Goal: Information Seeking & Learning: Learn about a topic

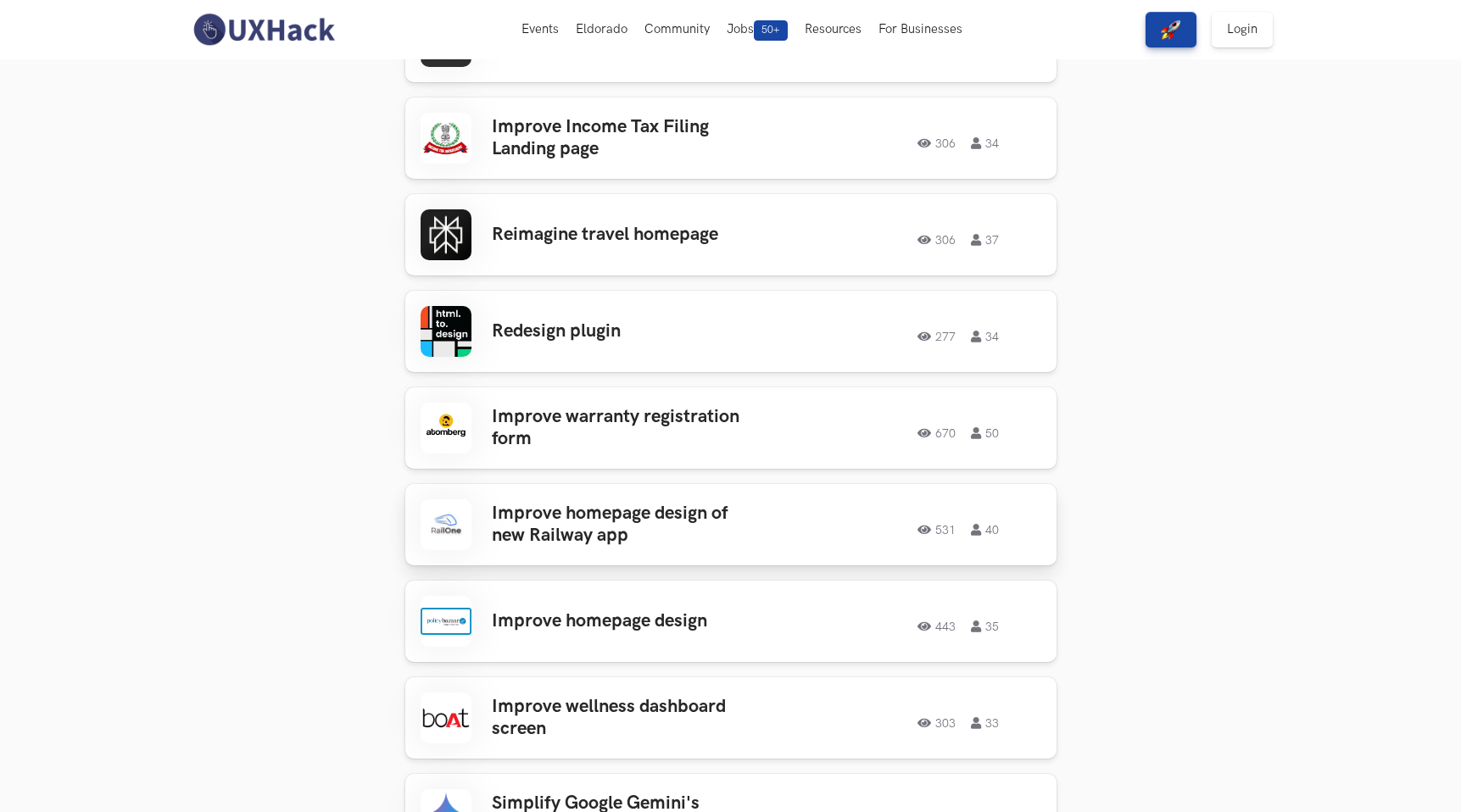
scroll to position [773, 0]
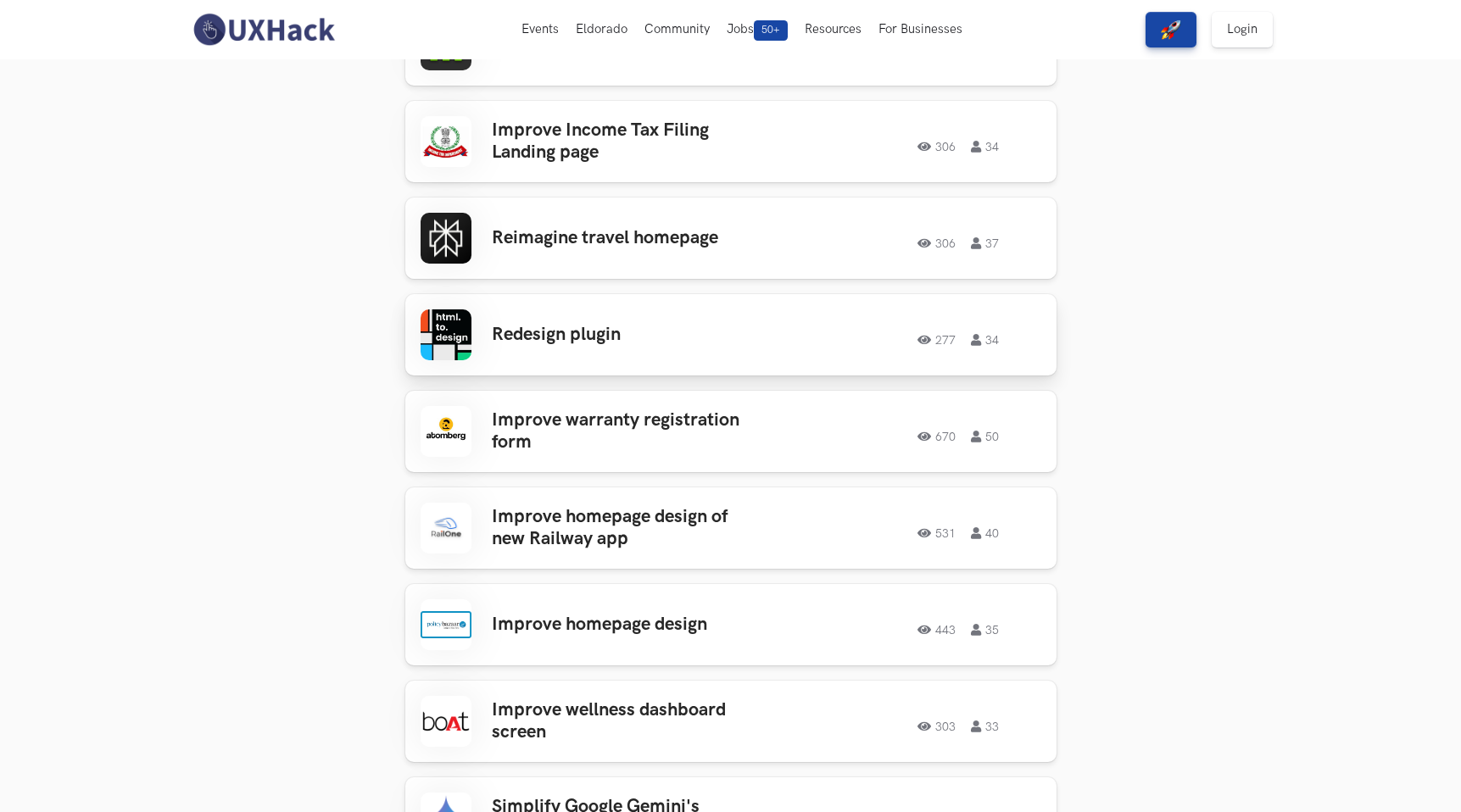
click at [585, 325] on h3 "Redesign plugin" at bounding box center [624, 335] width 265 height 22
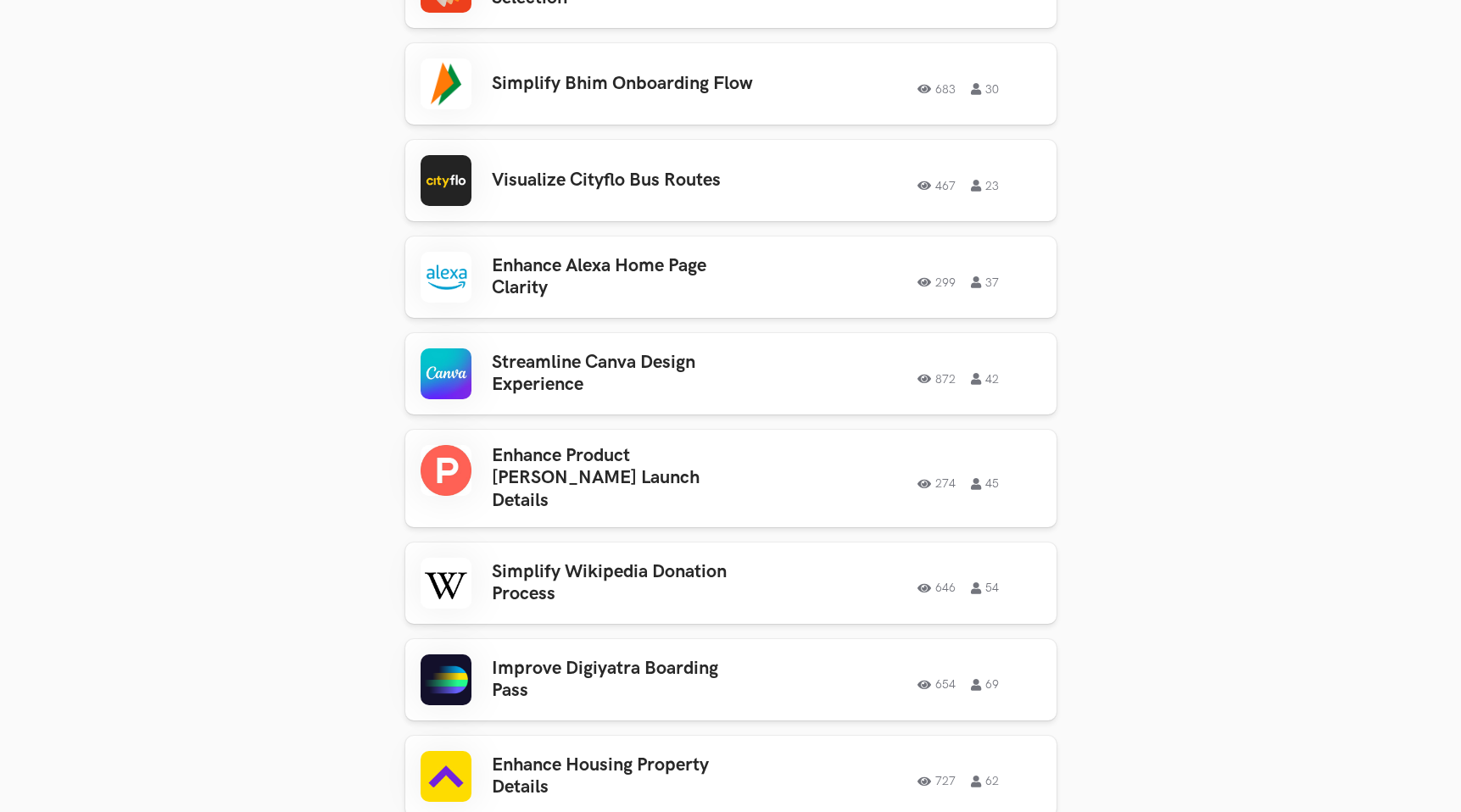
scroll to position [4327, 0]
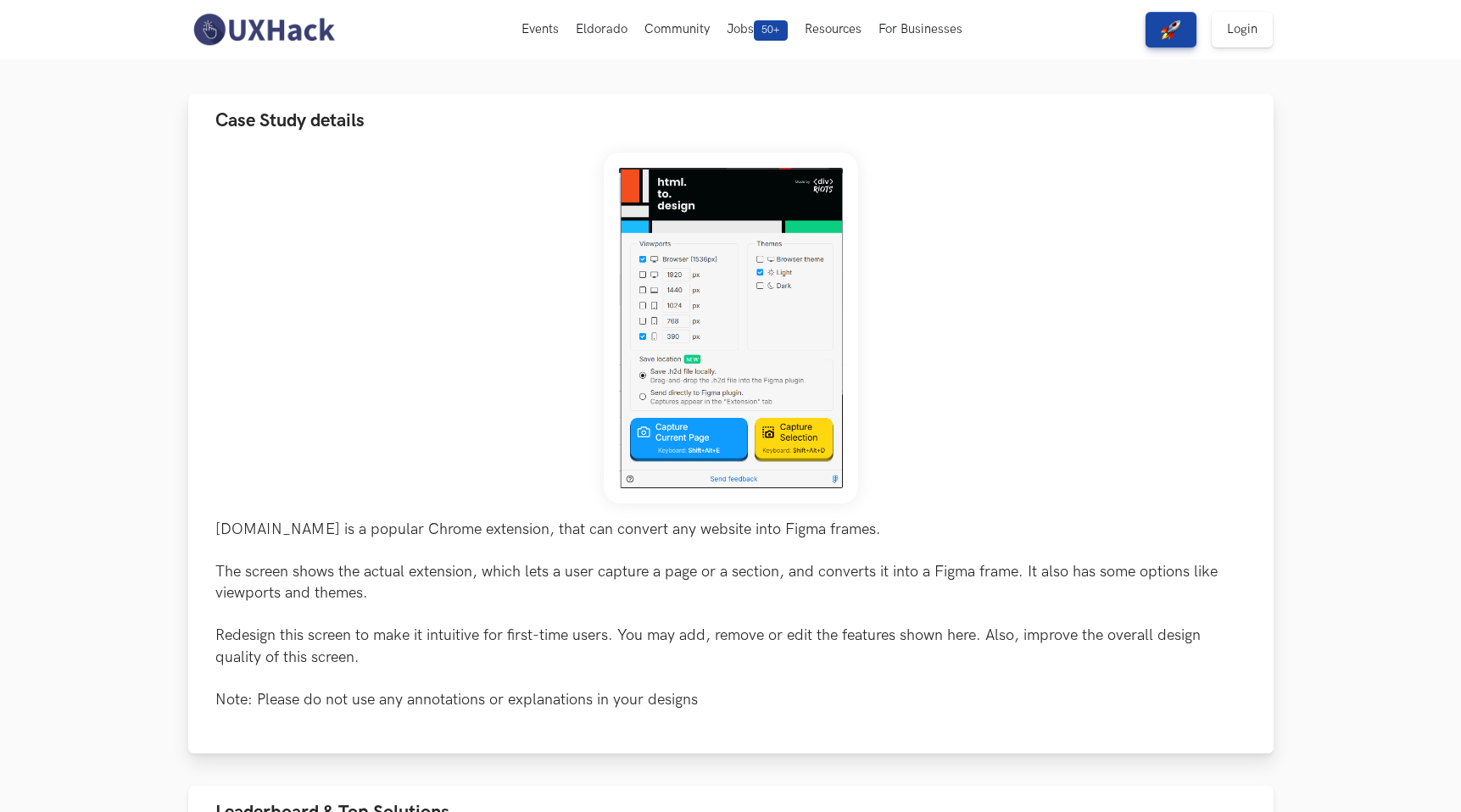
scroll to position [110, 0]
